Goal: Information Seeking & Learning: Learn about a topic

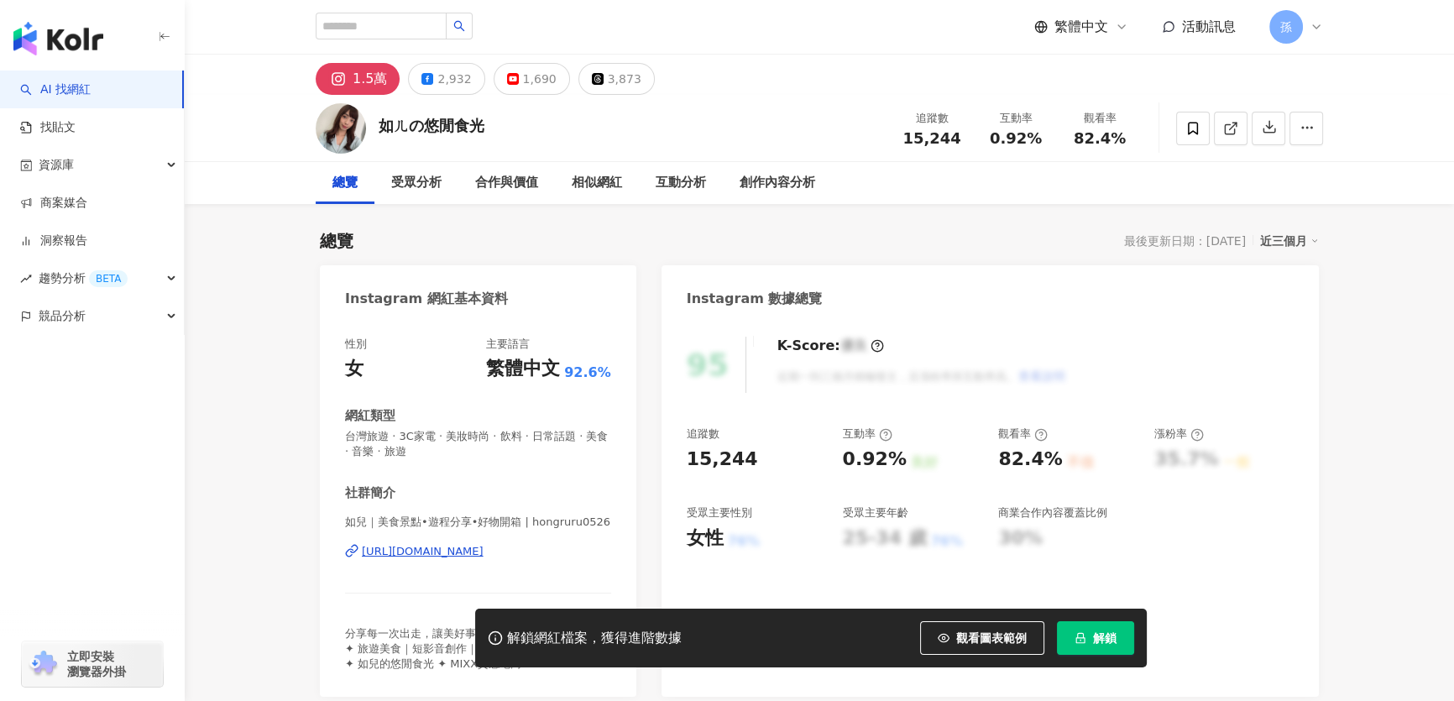
click at [466, 553] on div "[URL][DOMAIN_NAME]" at bounding box center [423, 551] width 122 height 15
click at [425, 555] on div "[URL][DOMAIN_NAME]" at bounding box center [423, 551] width 122 height 15
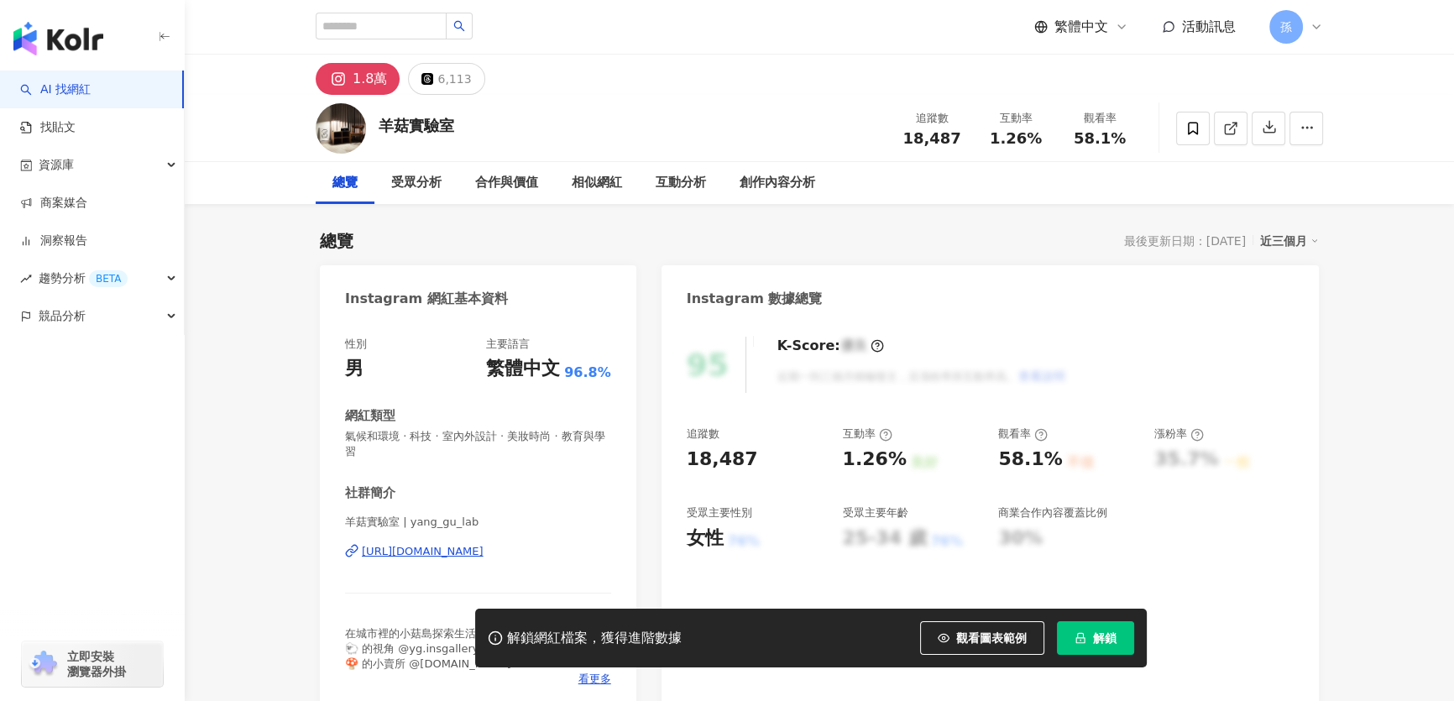
click at [484, 558] on div "https://www.instagram.com/yang_gu_lab/" at bounding box center [423, 551] width 122 height 15
